Goal: Transaction & Acquisition: Purchase product/service

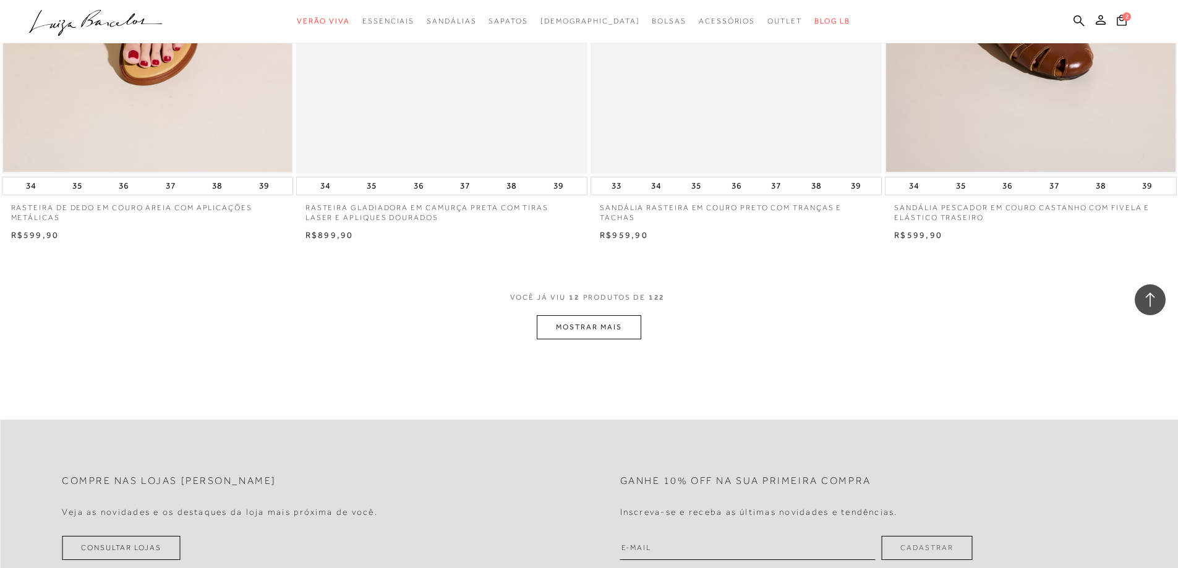
scroll to position [1435, 0]
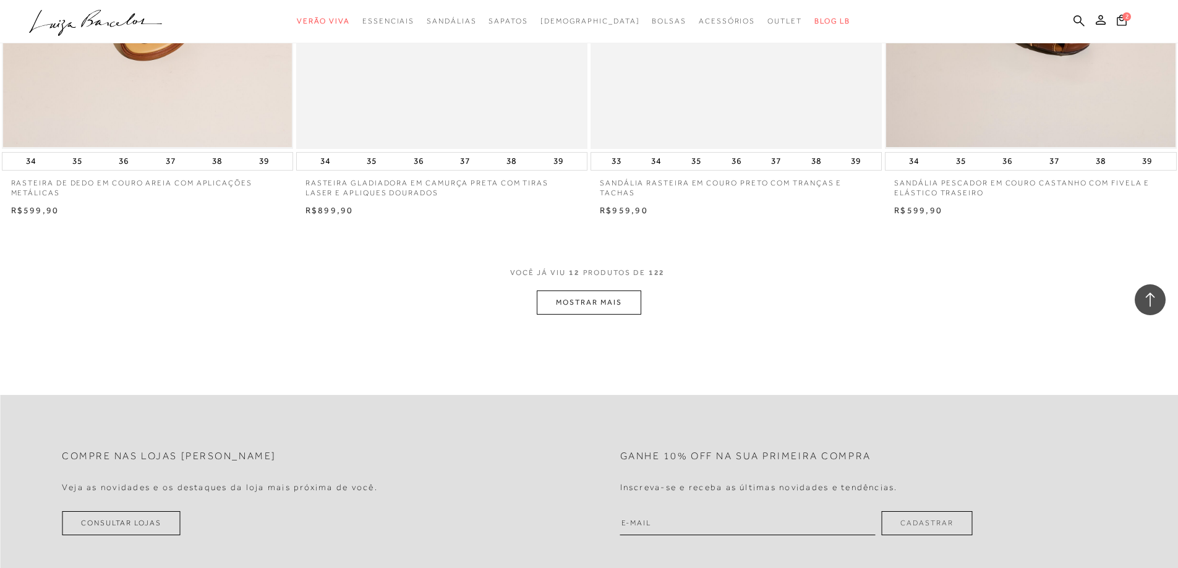
click at [604, 296] on button "MOSTRAR MAIS" at bounding box center [589, 303] width 104 height 24
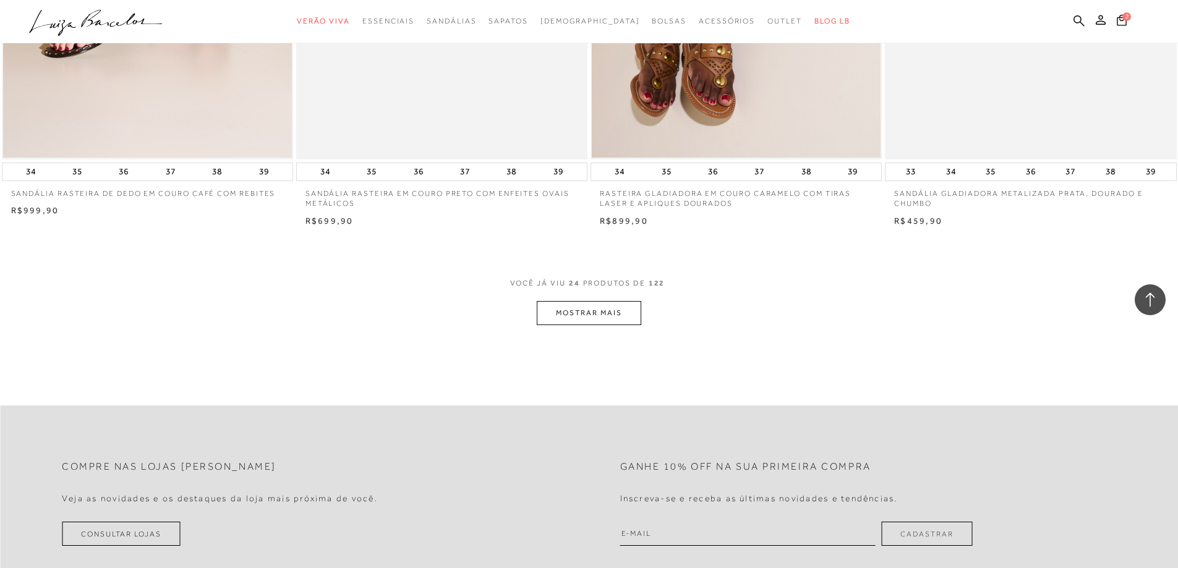
scroll to position [3018, 0]
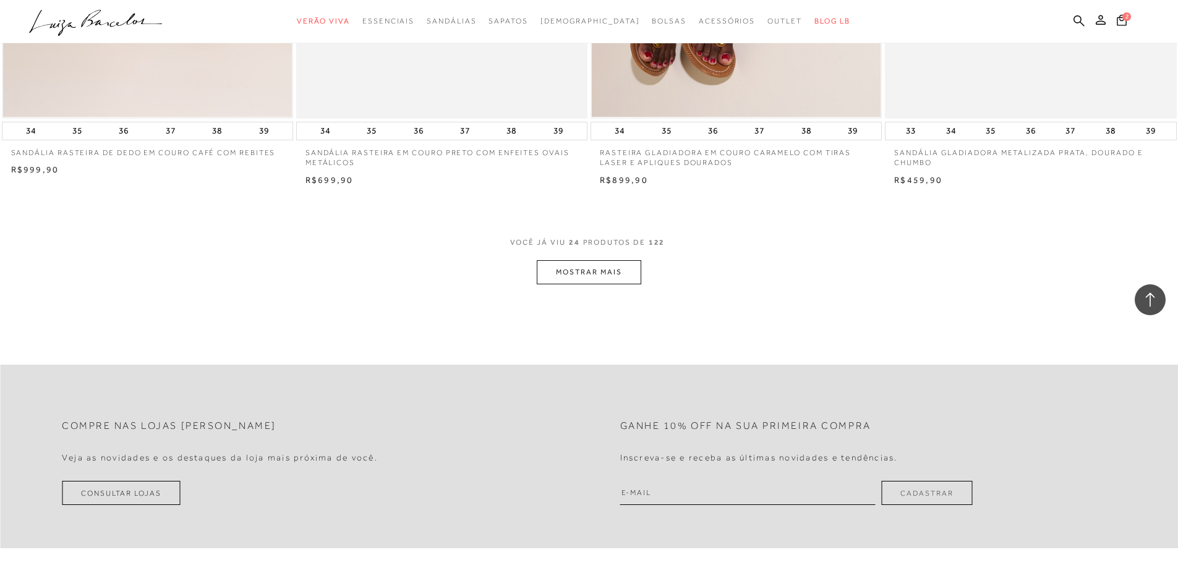
click at [613, 273] on button "MOSTRAR MAIS" at bounding box center [589, 272] width 104 height 24
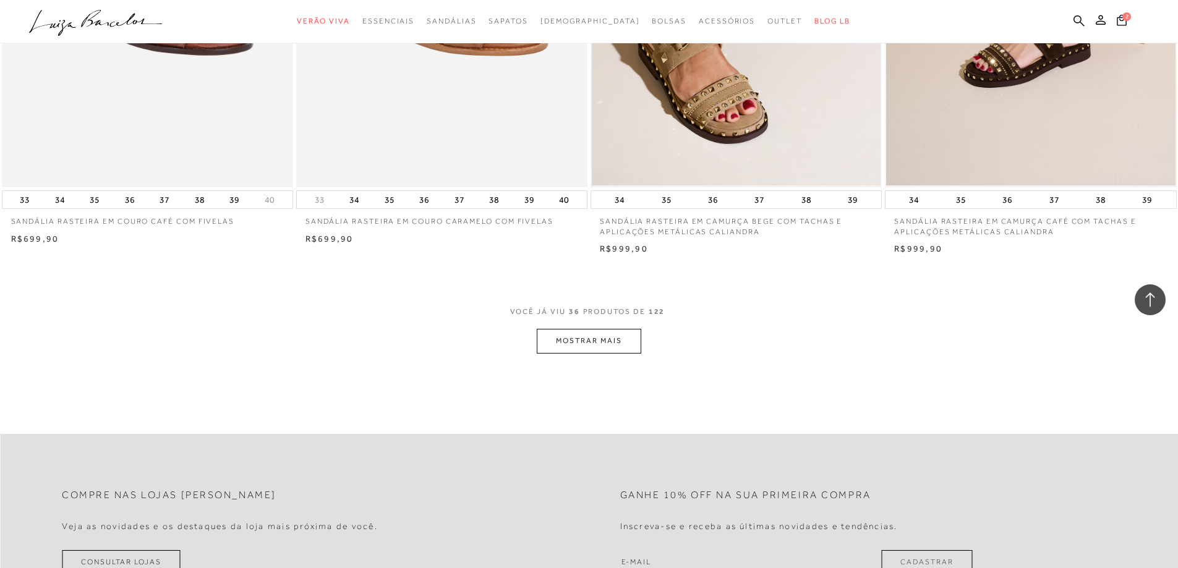
scroll to position [4551, 0]
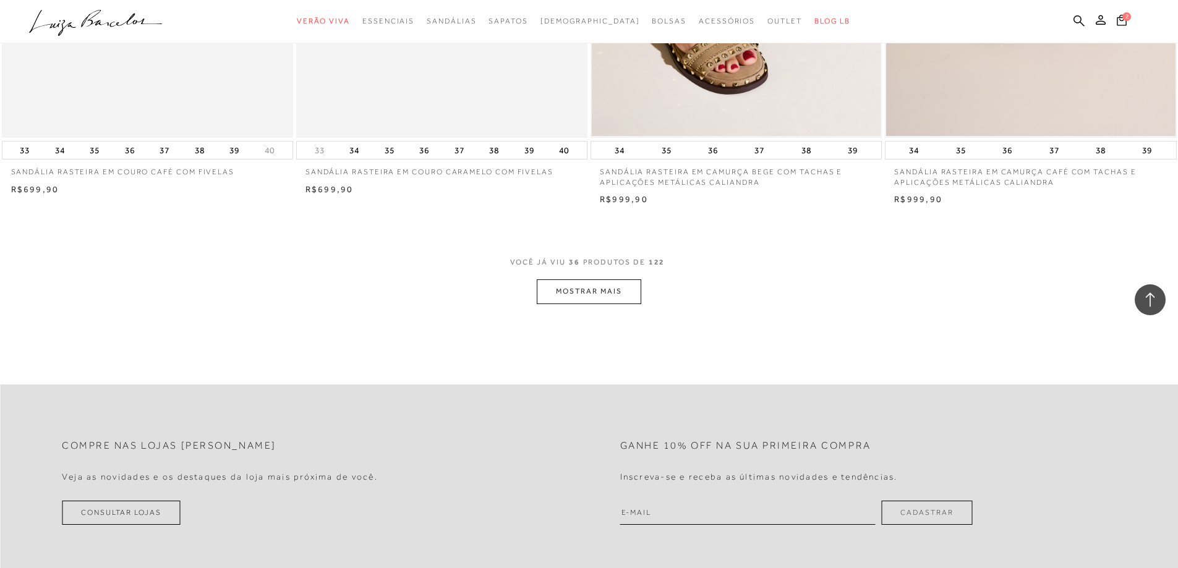
click at [605, 289] on button "MOSTRAR MAIS" at bounding box center [589, 292] width 104 height 24
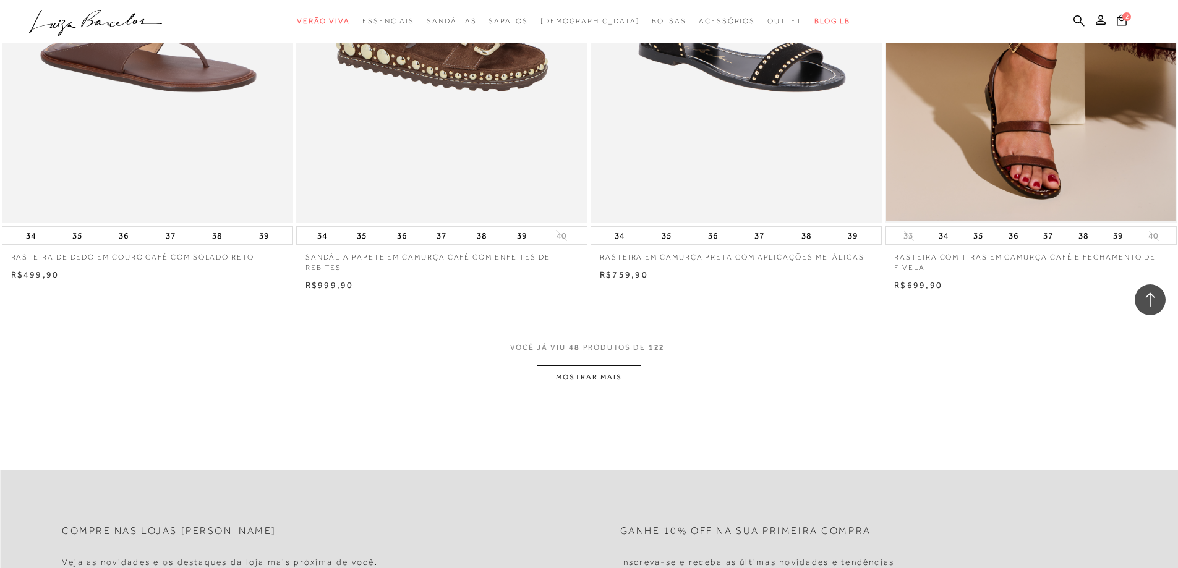
scroll to position [6118, 0]
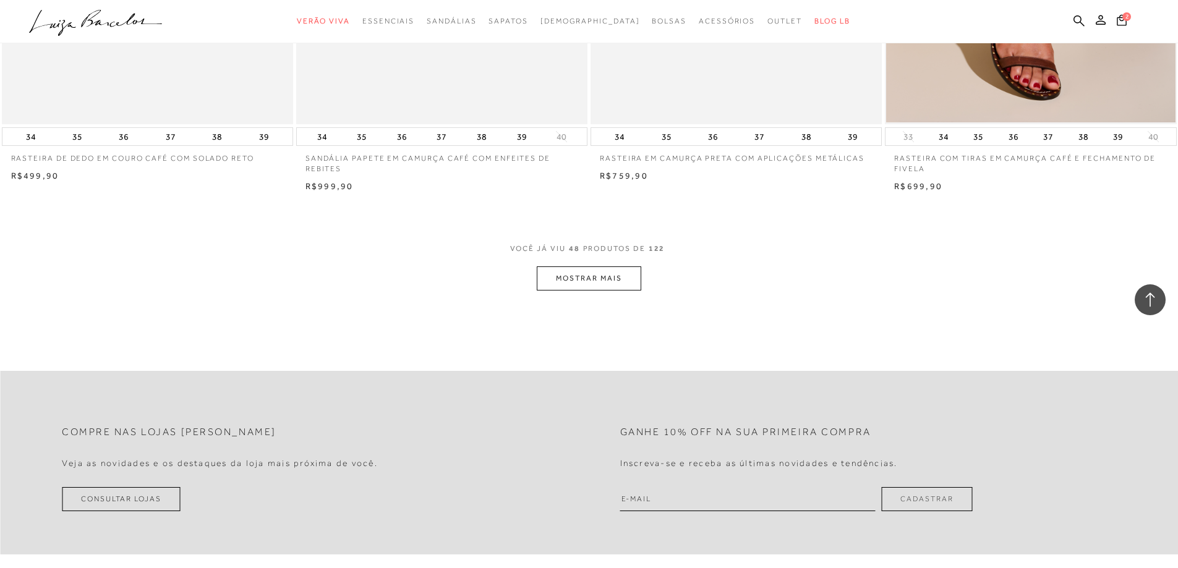
click at [607, 280] on button "MOSTRAR MAIS" at bounding box center [589, 279] width 104 height 24
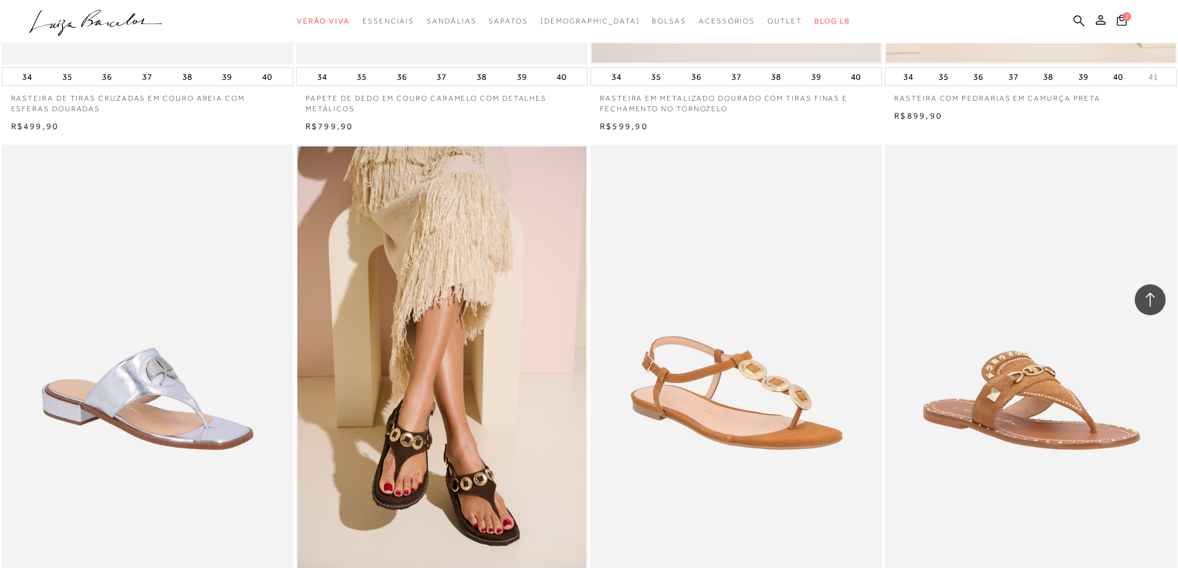
scroll to position [6745, 0]
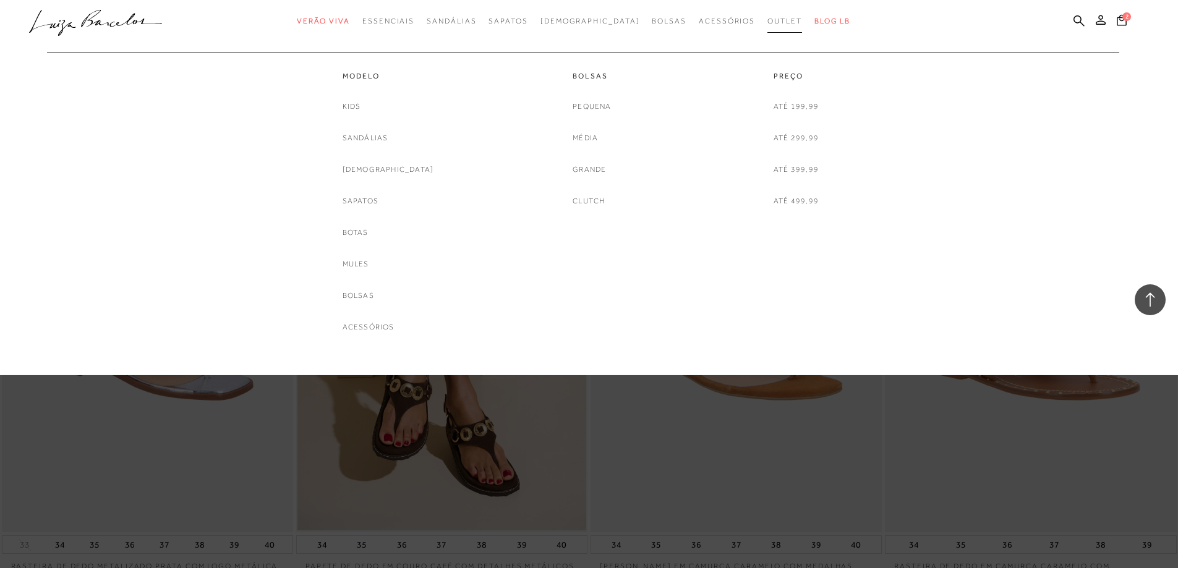
click at [767, 21] on span "Outlet" at bounding box center [784, 21] width 35 height 9
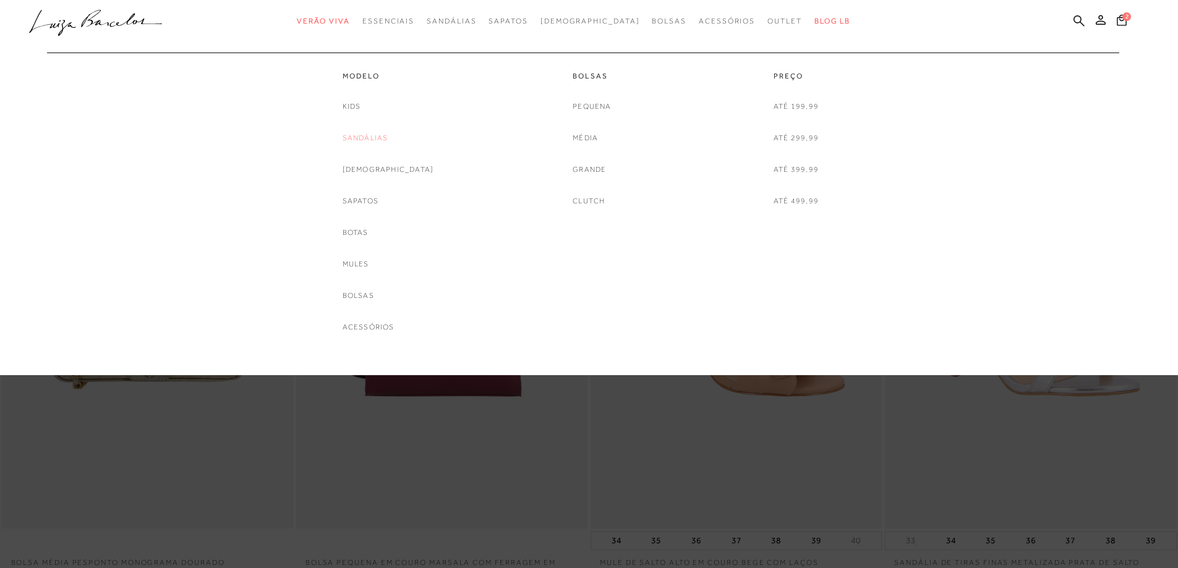
click at [388, 137] on link "Sandálias" at bounding box center [366, 138] width 46 height 13
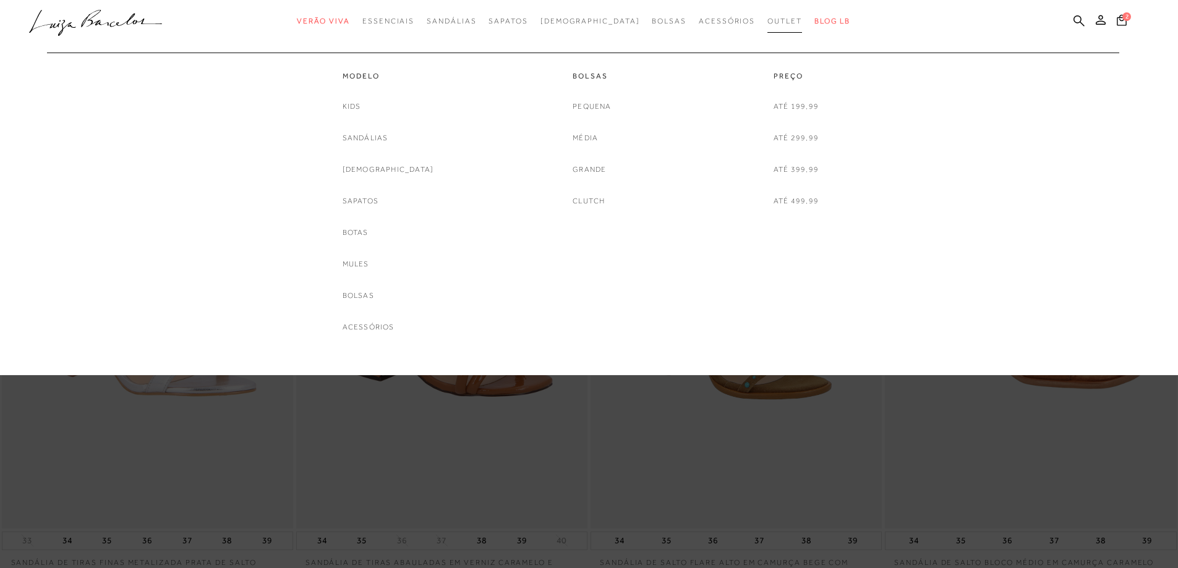
click at [767, 21] on span "Outlet" at bounding box center [784, 21] width 35 height 9
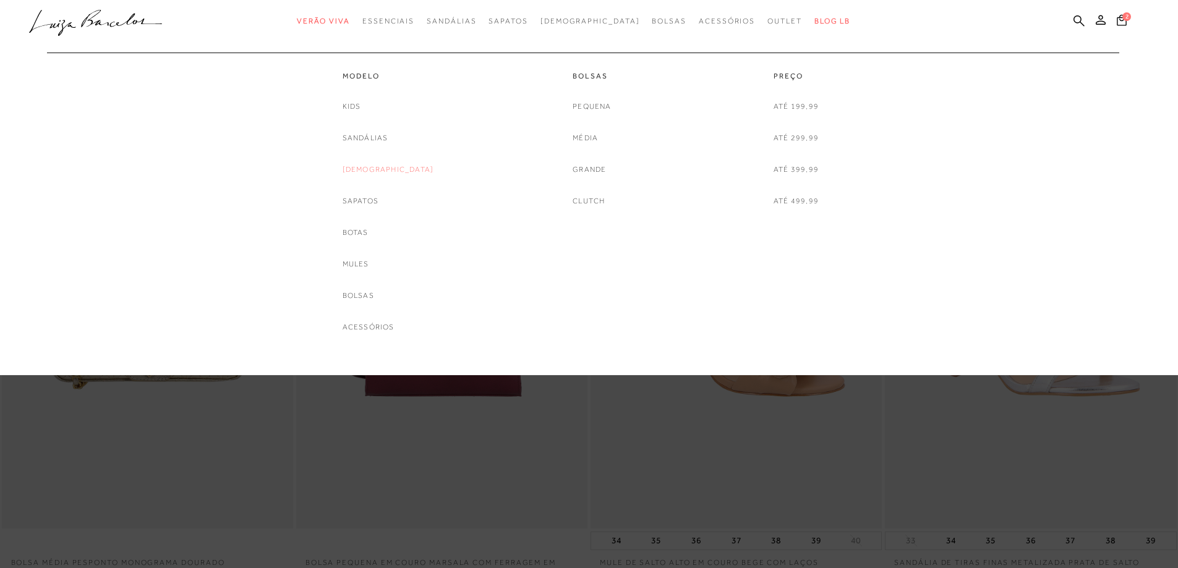
click at [386, 169] on link "[DEMOGRAPHIC_DATA]" at bounding box center [389, 169] width 92 height 13
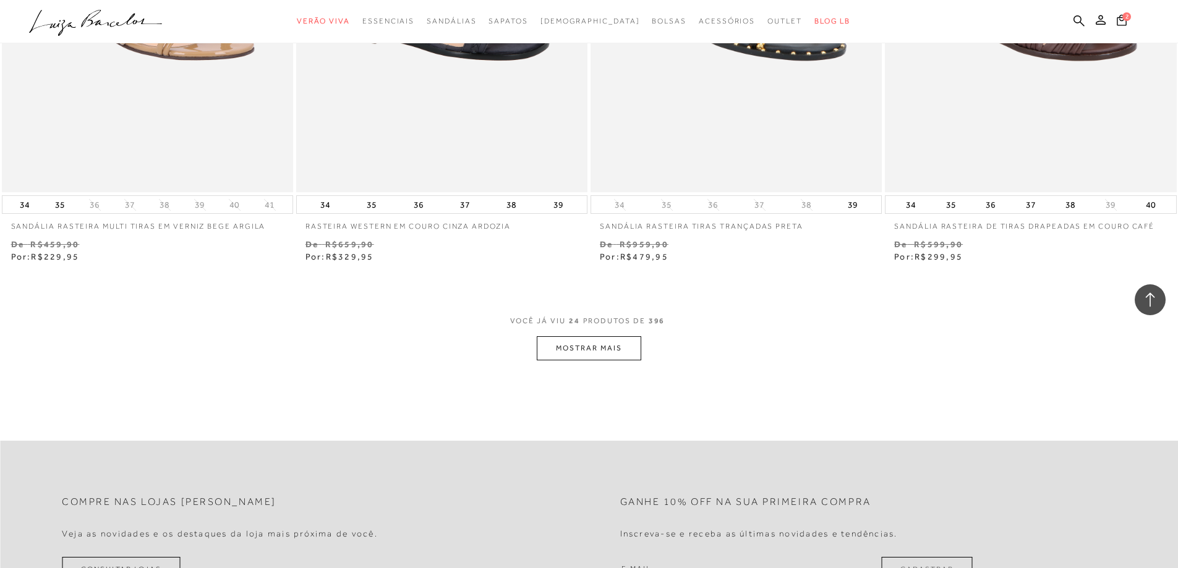
scroll to position [3001, 0]
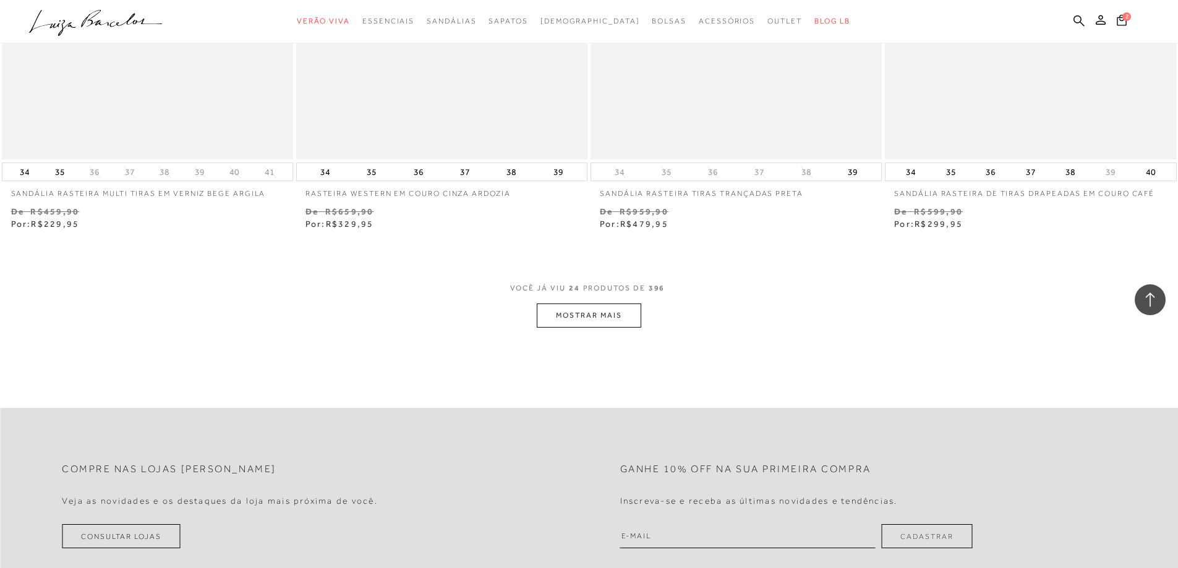
click at [604, 322] on button "MOSTRAR MAIS" at bounding box center [589, 316] width 104 height 24
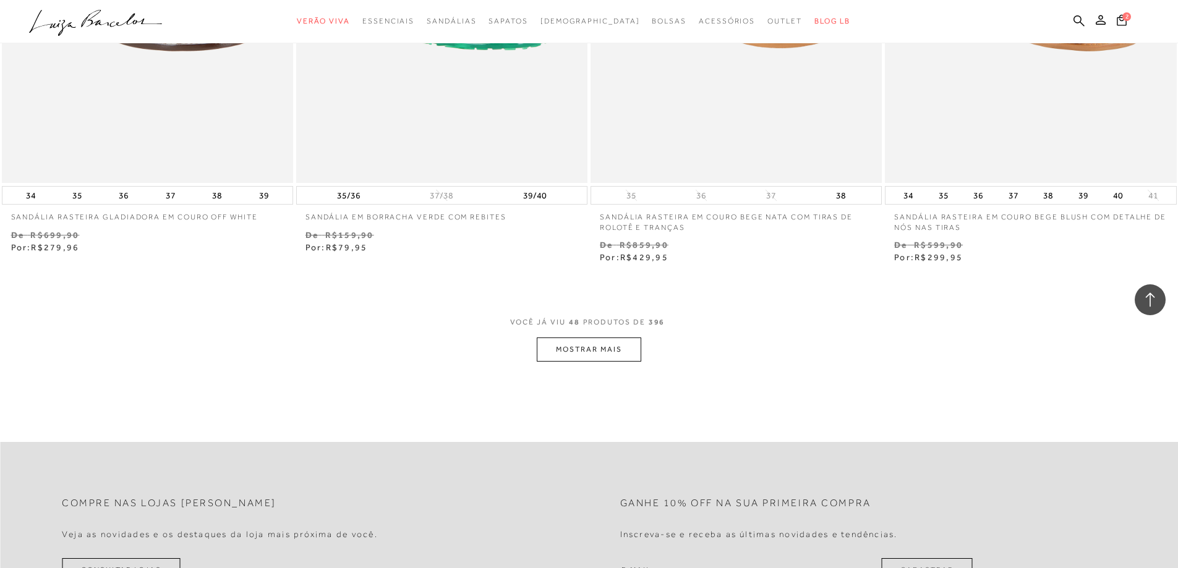
scroll to position [6201, 0]
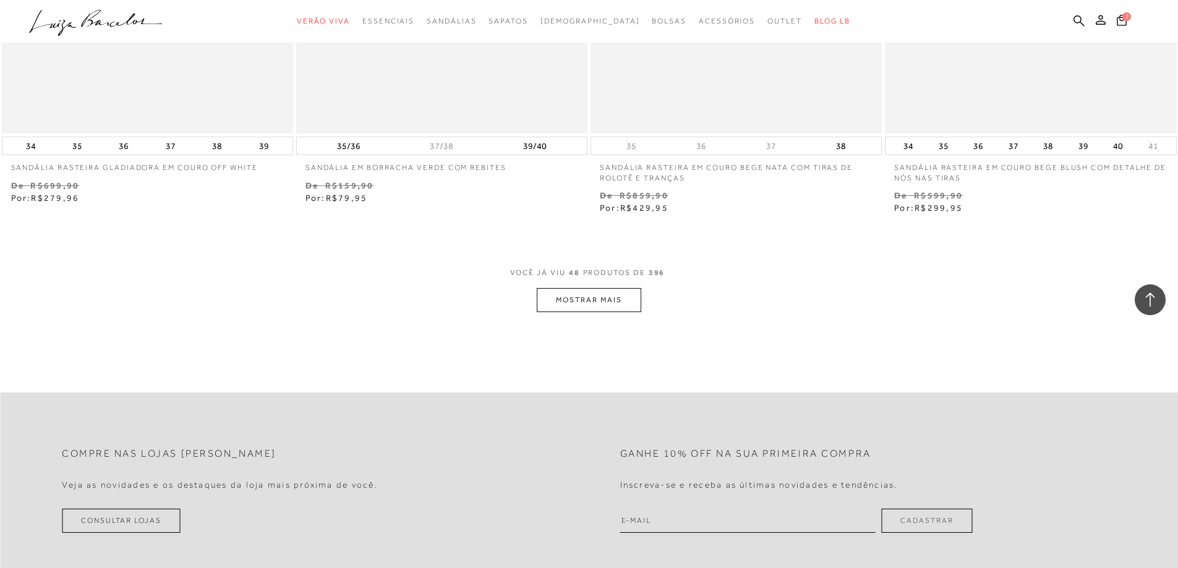
click at [594, 299] on button "MOSTRAR MAIS" at bounding box center [589, 300] width 104 height 24
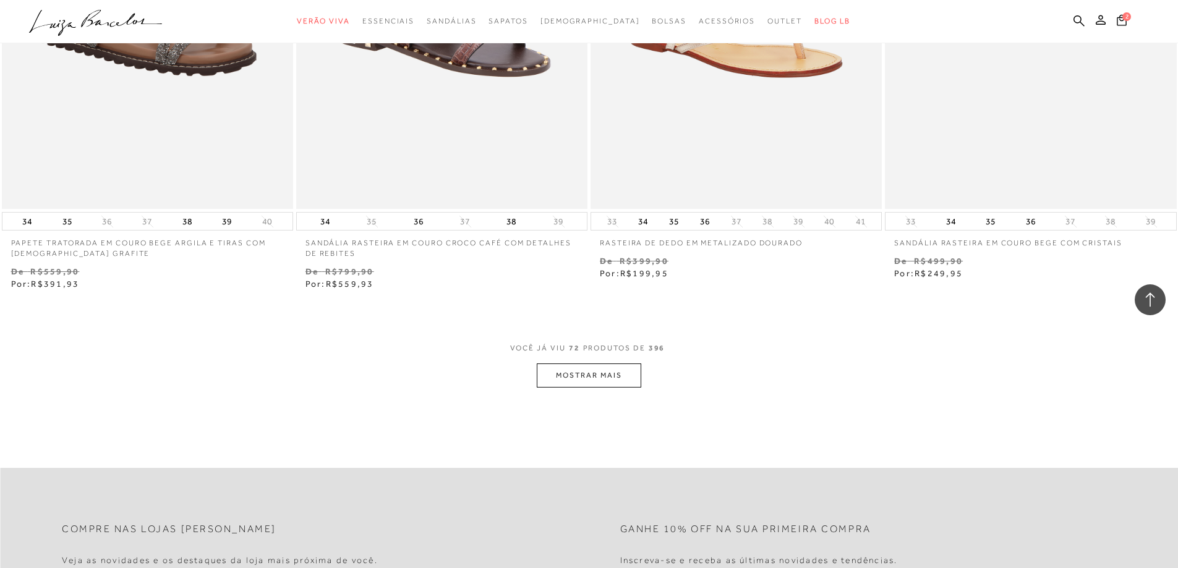
scroll to position [9350, 0]
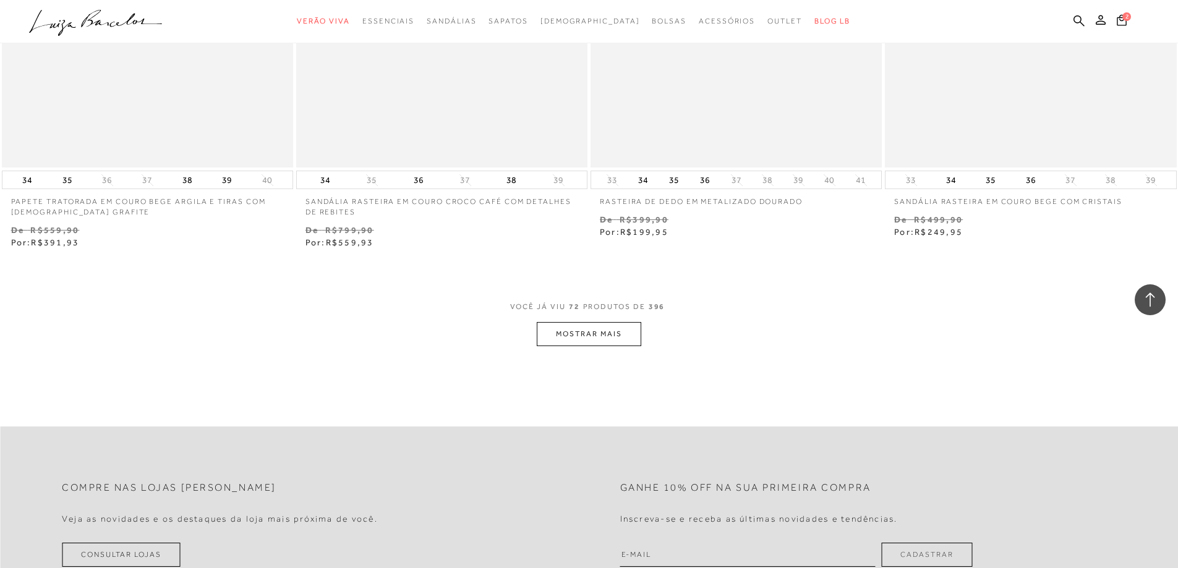
click at [600, 333] on button "MOSTRAR MAIS" at bounding box center [589, 334] width 104 height 24
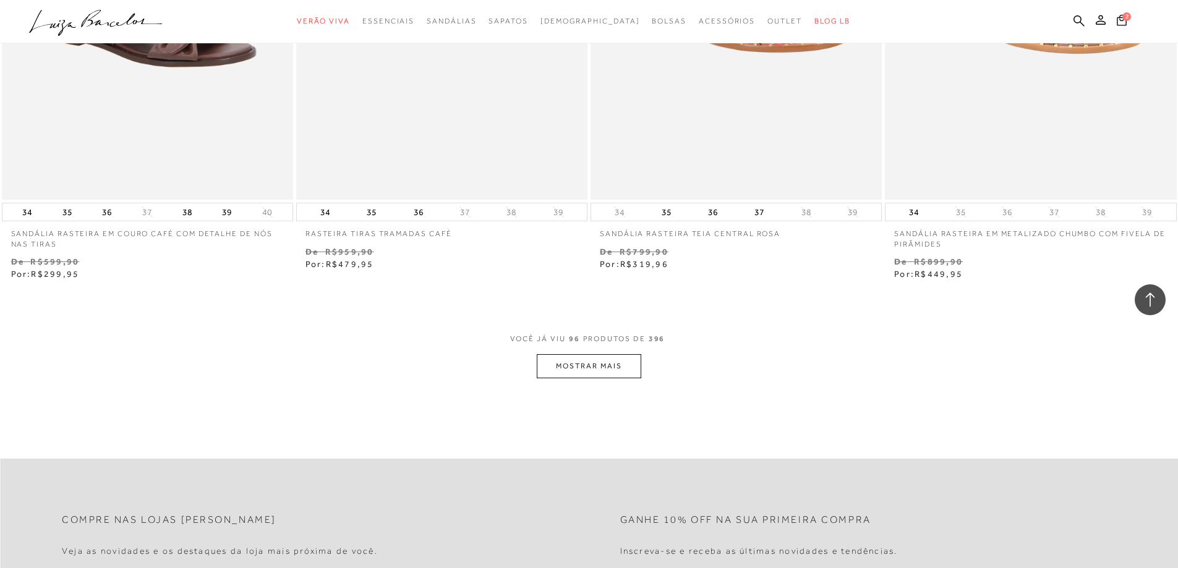
scroll to position [12549, 0]
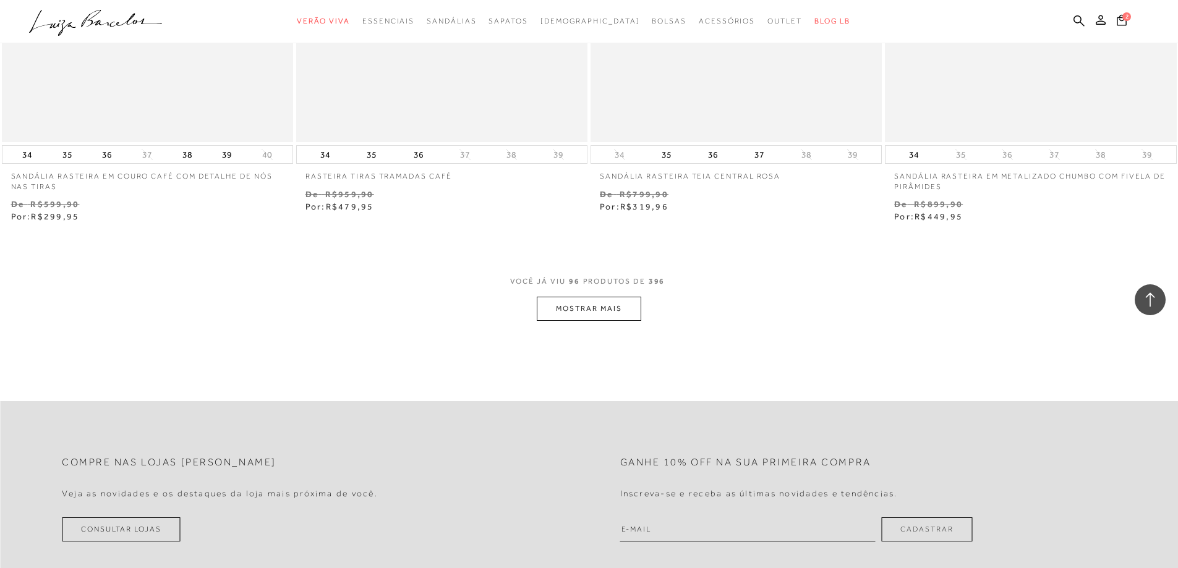
click at [591, 305] on button "MOSTRAR MAIS" at bounding box center [589, 309] width 104 height 24
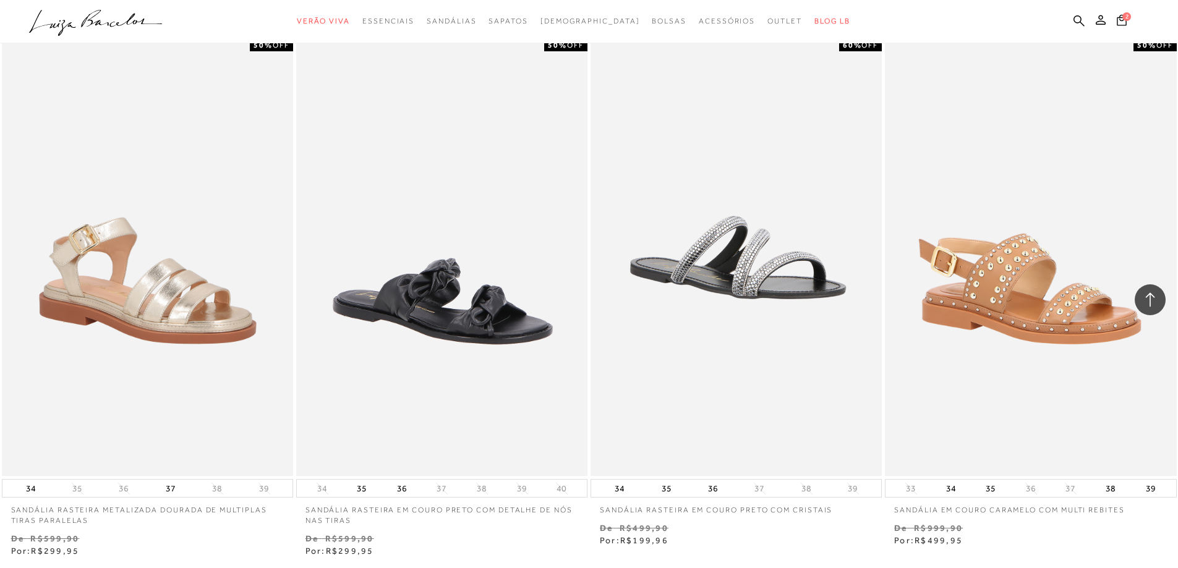
scroll to position [14882, 0]
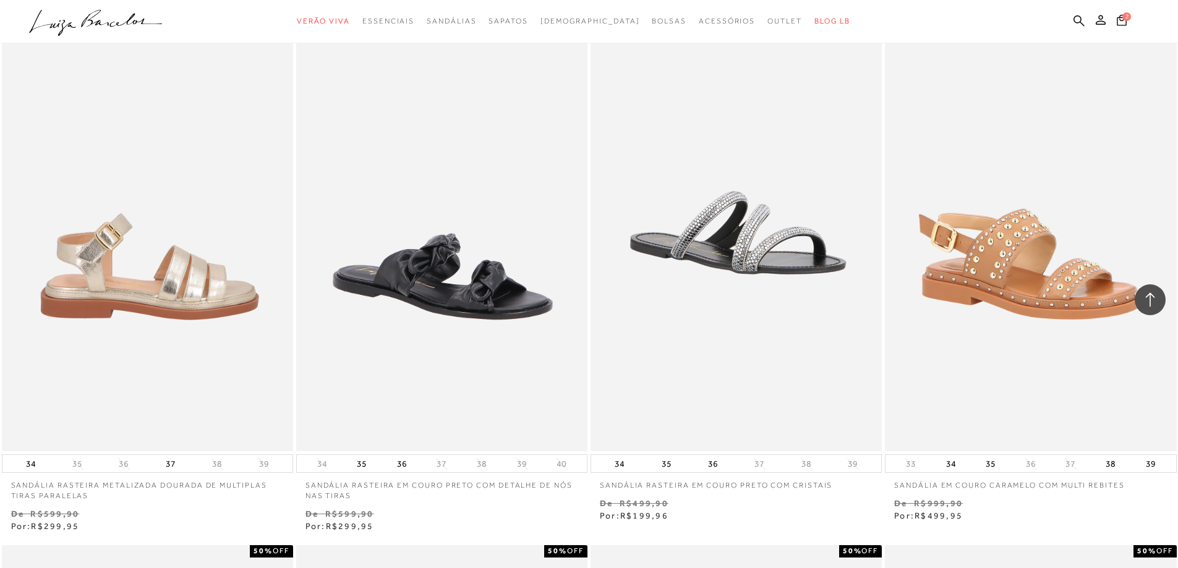
click at [229, 293] on img at bounding box center [148, 232] width 290 height 437
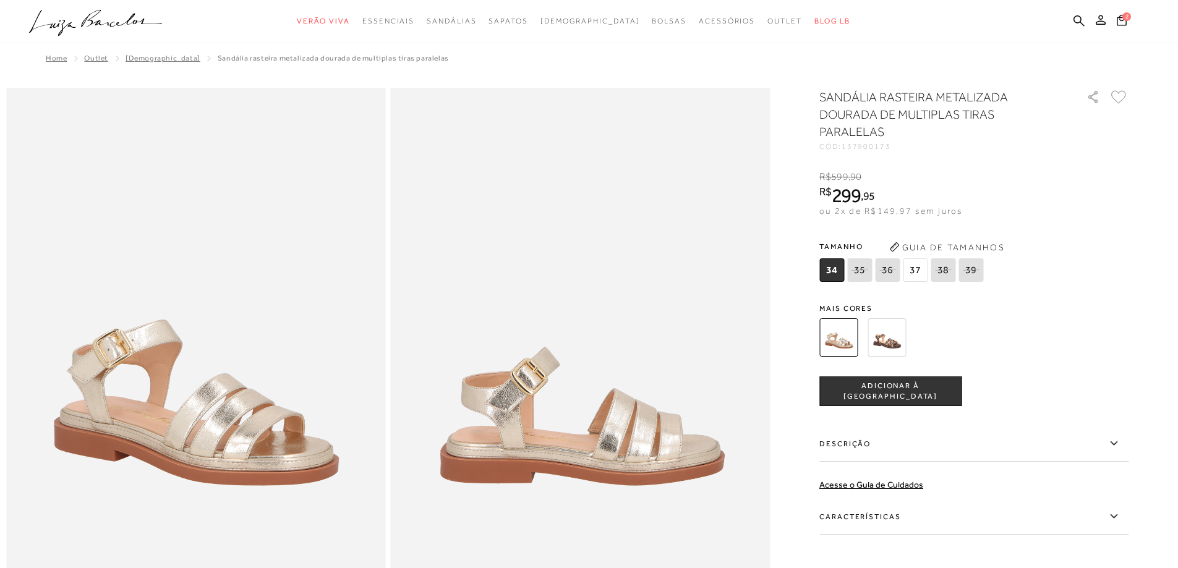
click at [899, 346] on img at bounding box center [887, 337] width 38 height 38
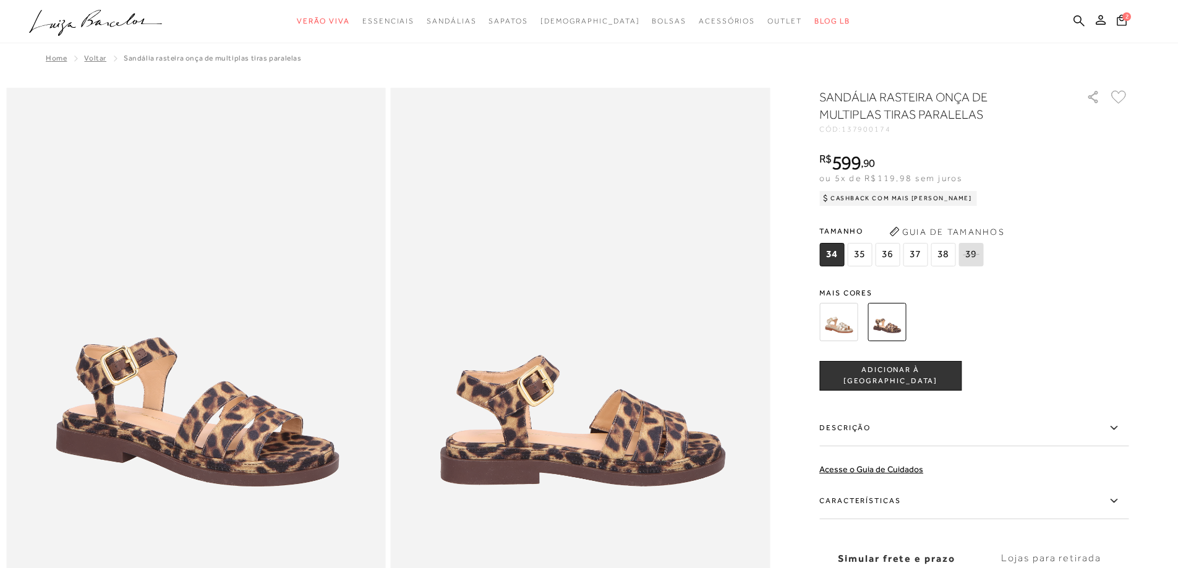
click at [843, 324] on img at bounding box center [838, 322] width 38 height 38
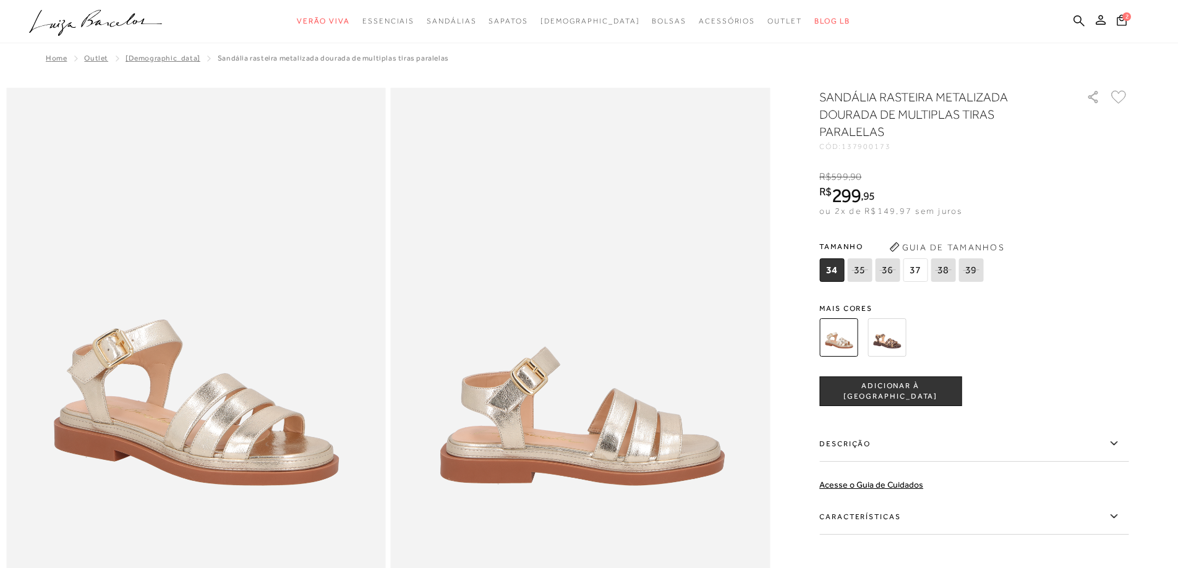
click at [868, 275] on icon at bounding box center [859, 269] width 17 height 15
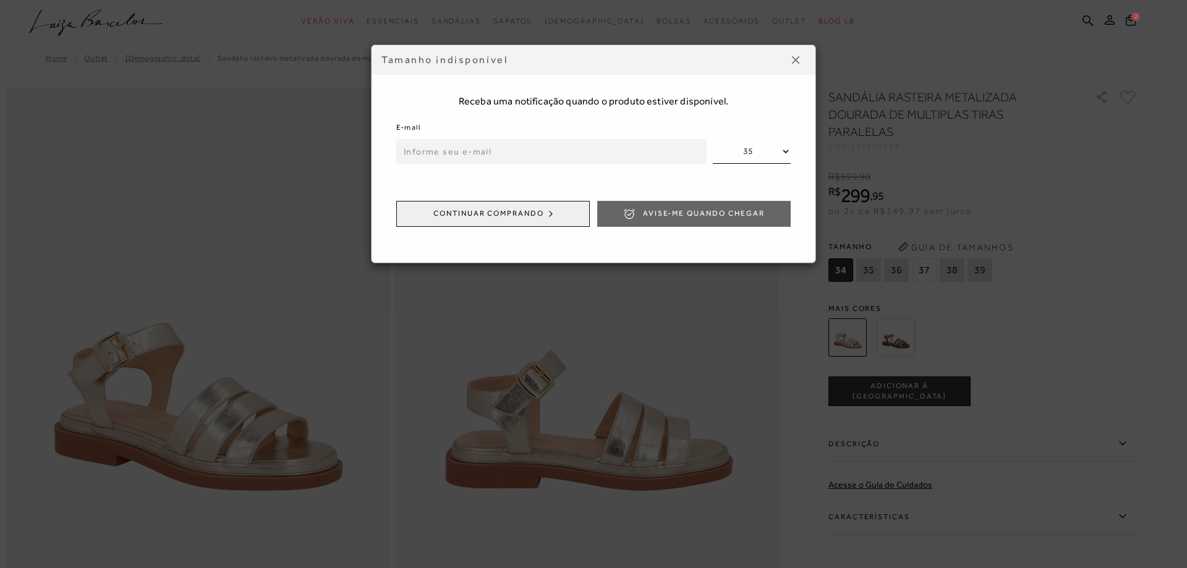
click at [796, 60] on img at bounding box center [795, 59] width 7 height 7
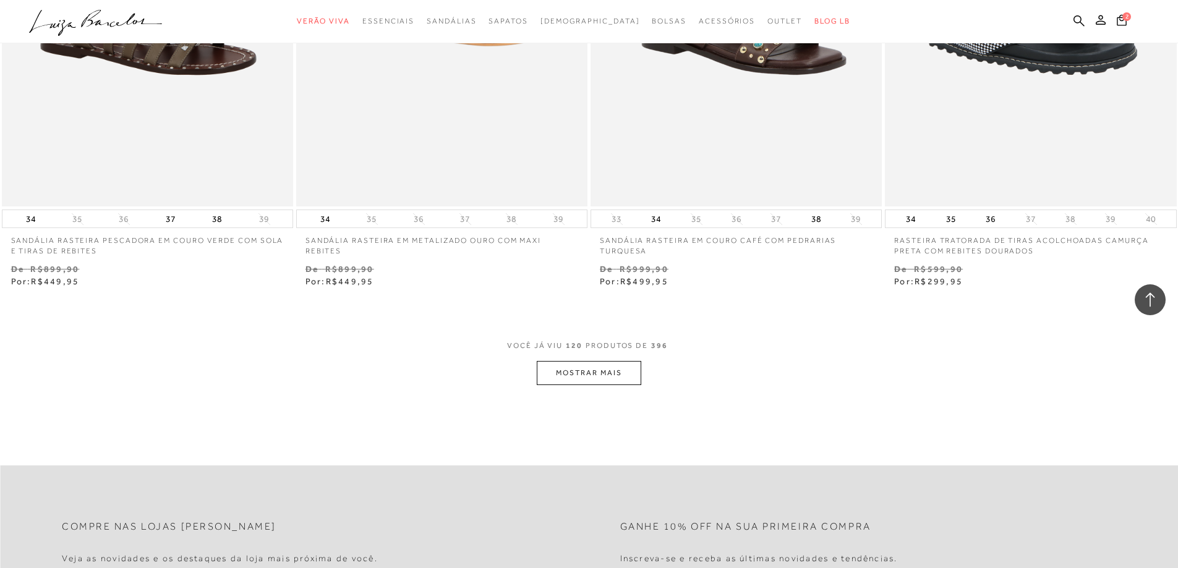
scroll to position [15724, 0]
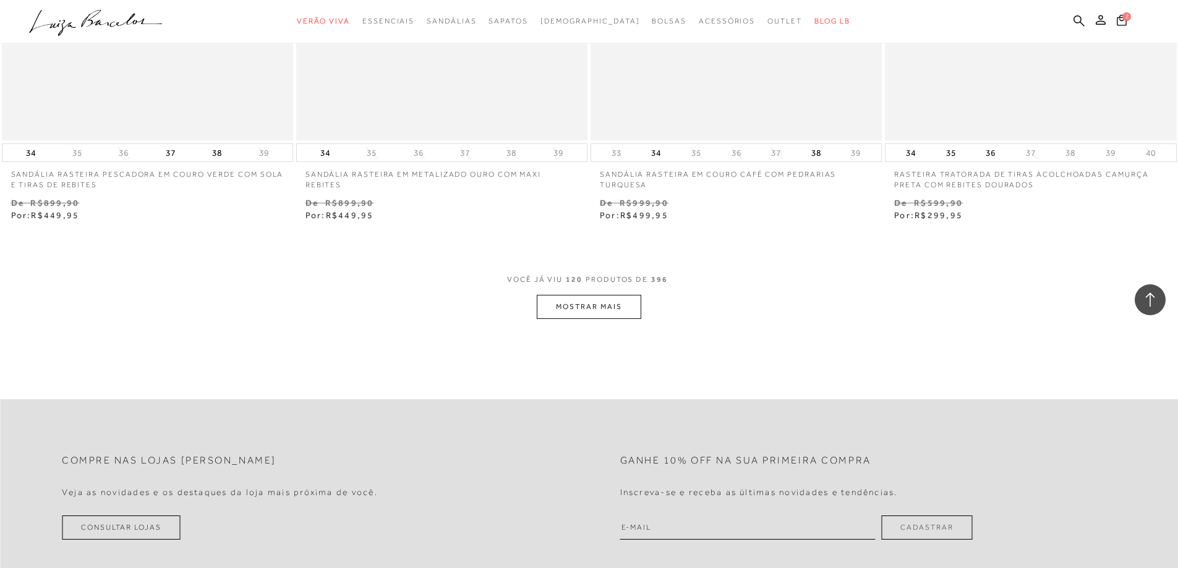
click at [593, 308] on button "MOSTRAR MAIS" at bounding box center [589, 307] width 104 height 24
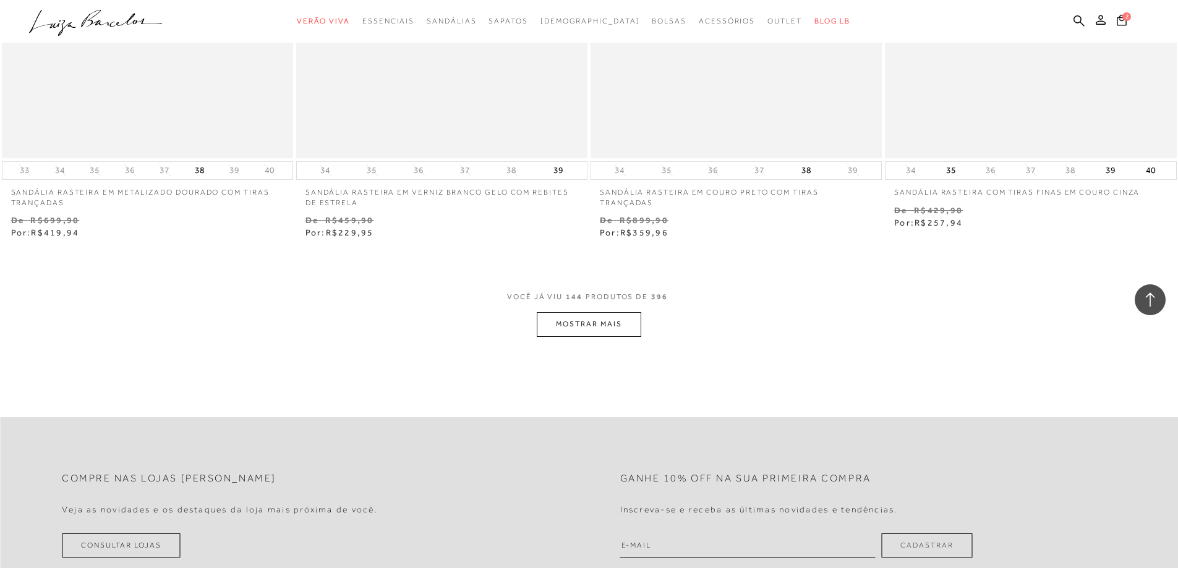
scroll to position [18948, 0]
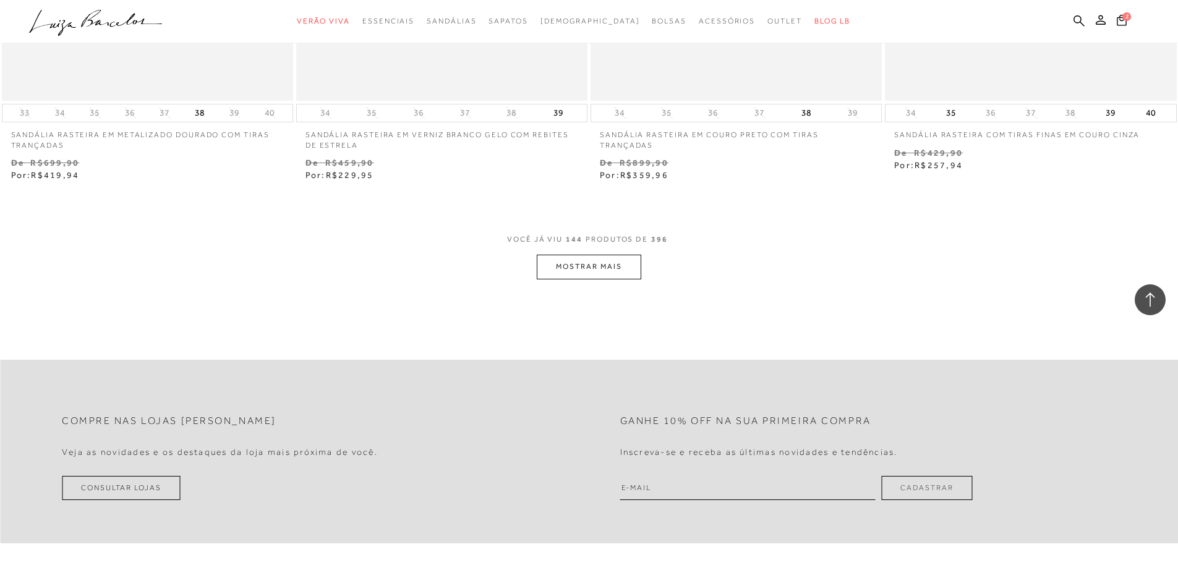
click at [592, 268] on button "MOSTRAR MAIS" at bounding box center [589, 267] width 104 height 24
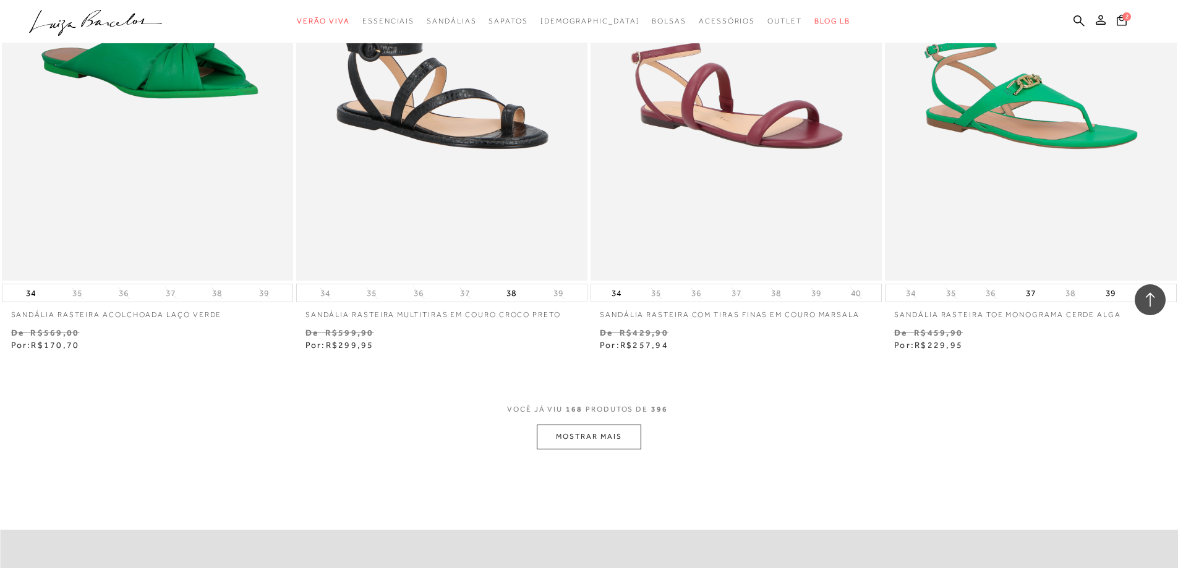
scroll to position [22048, 0]
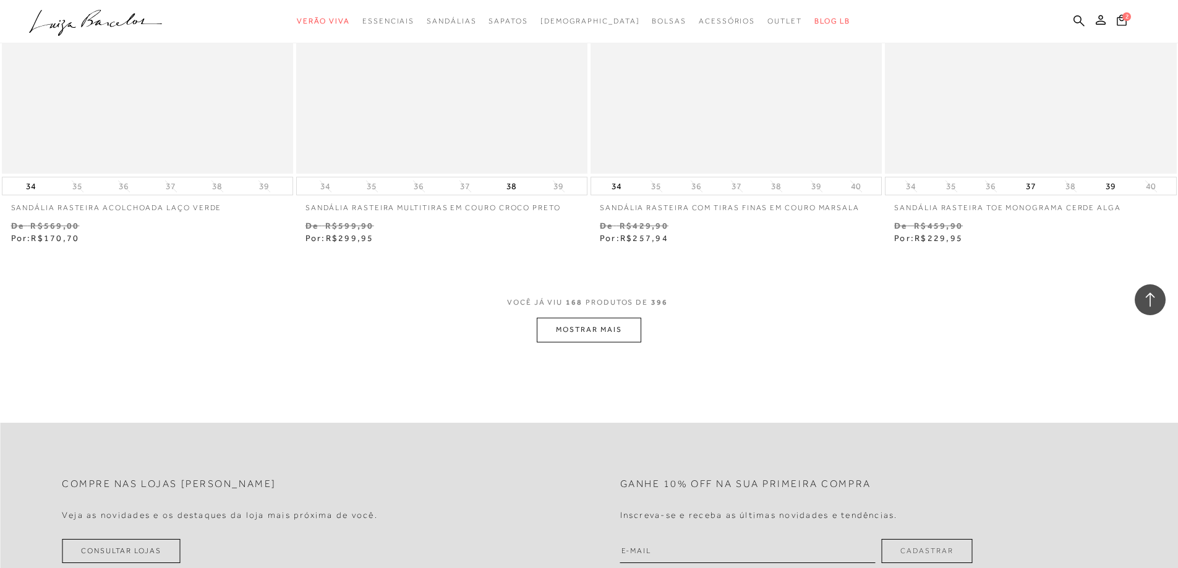
click at [608, 342] on button "MOSTRAR MAIS" at bounding box center [589, 330] width 104 height 24
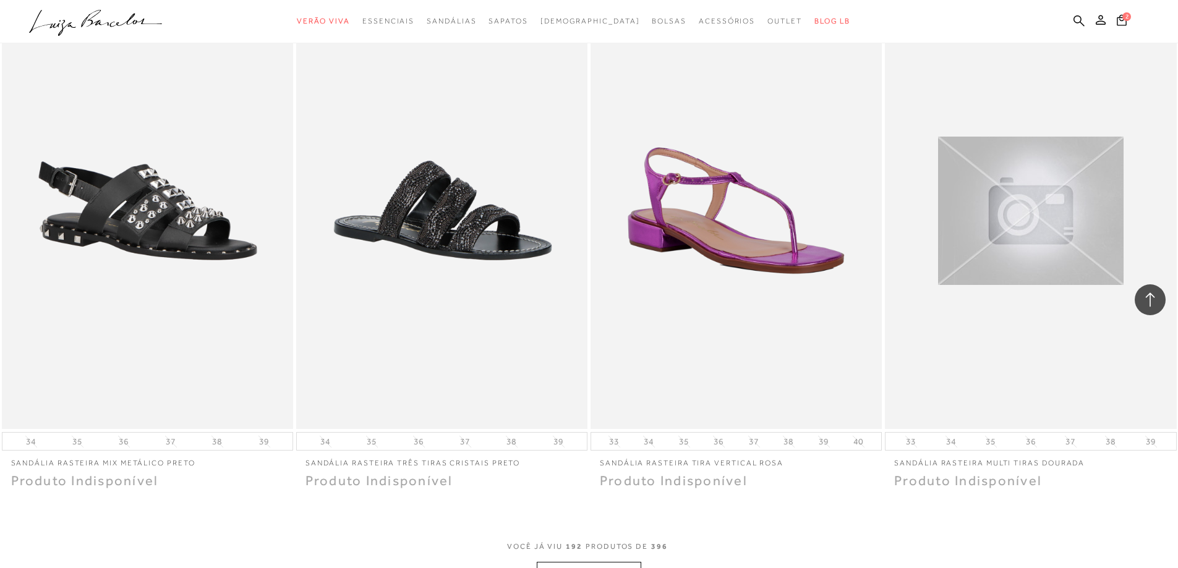
scroll to position [24975, 0]
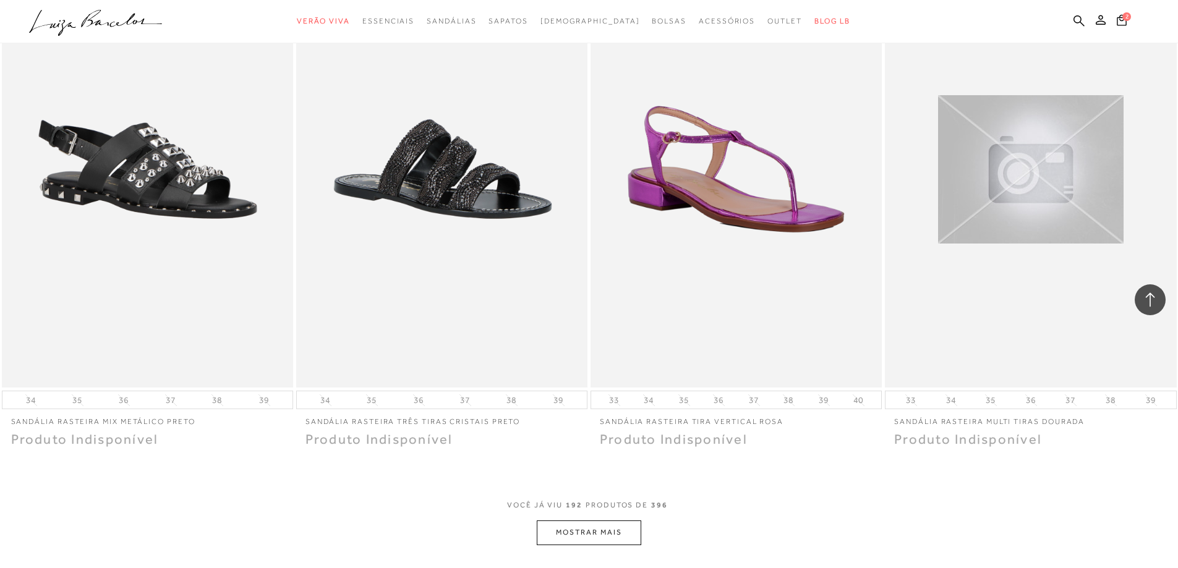
click at [592, 545] on button "MOSTRAR MAIS" at bounding box center [589, 533] width 104 height 24
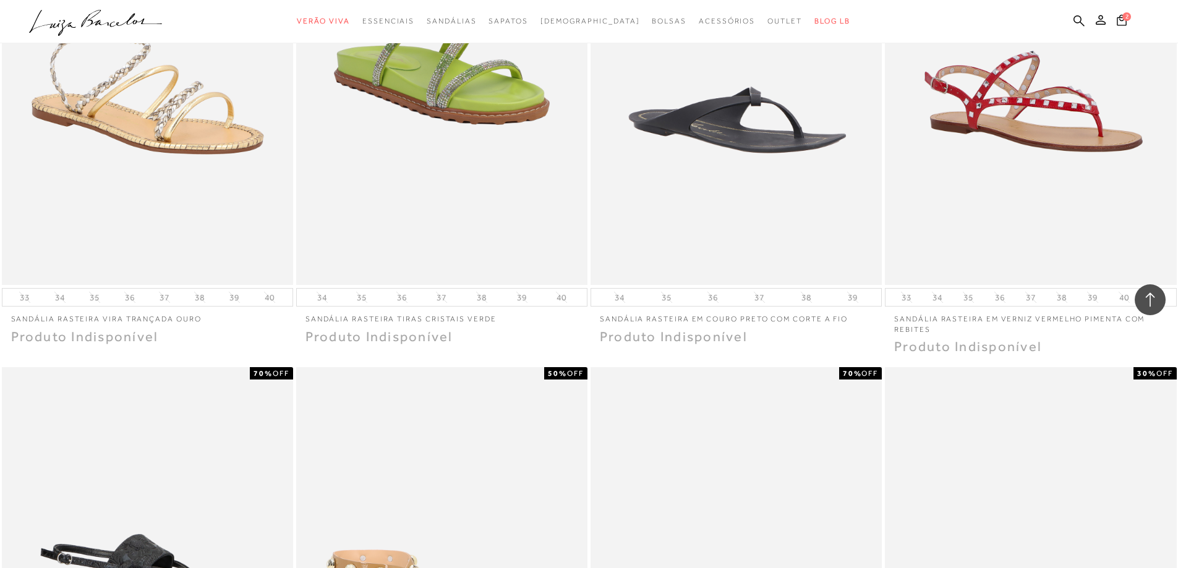
scroll to position [26146, 0]
